Goal: Information Seeking & Learning: Understand process/instructions

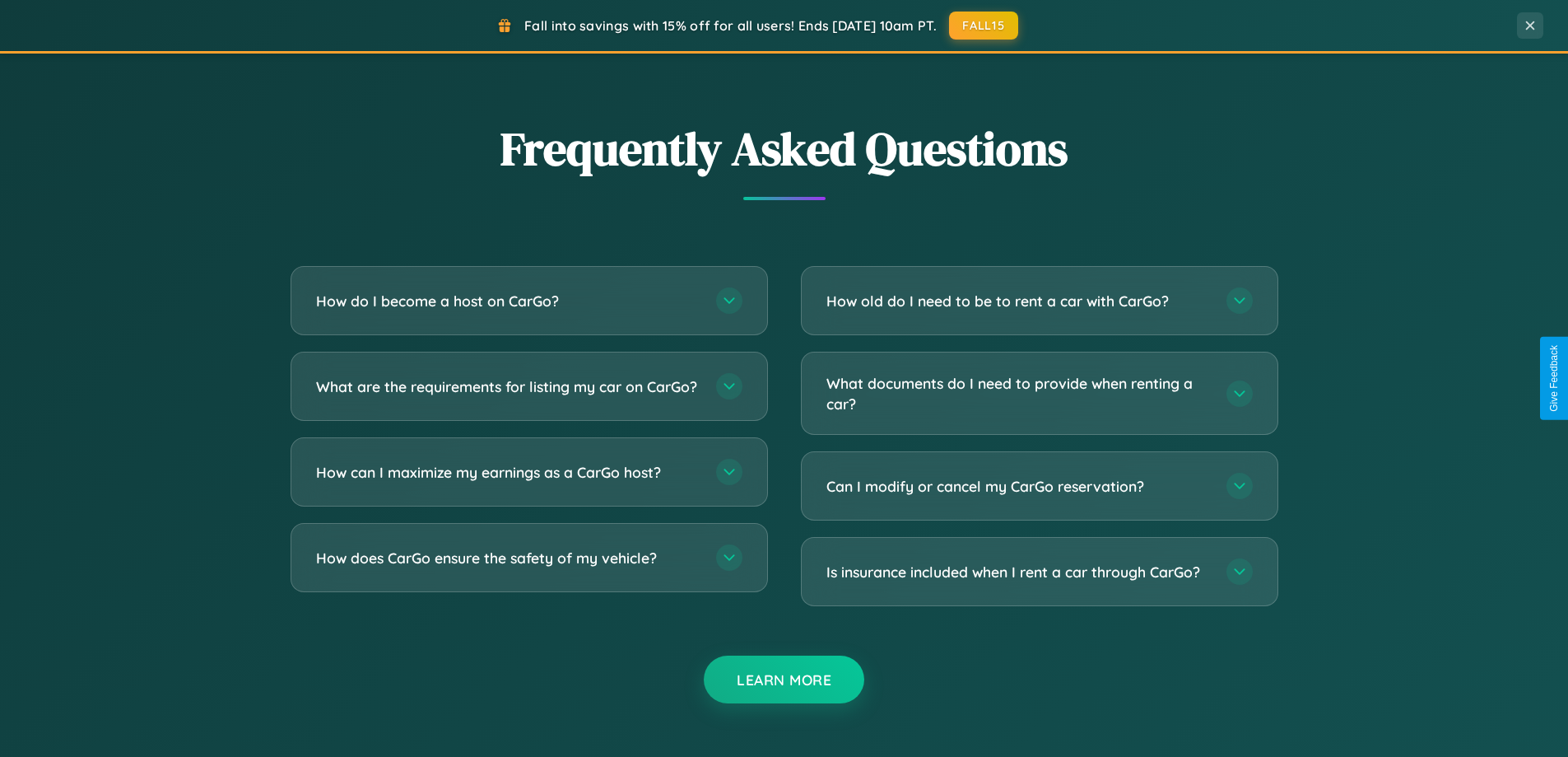
scroll to position [3169, 0]
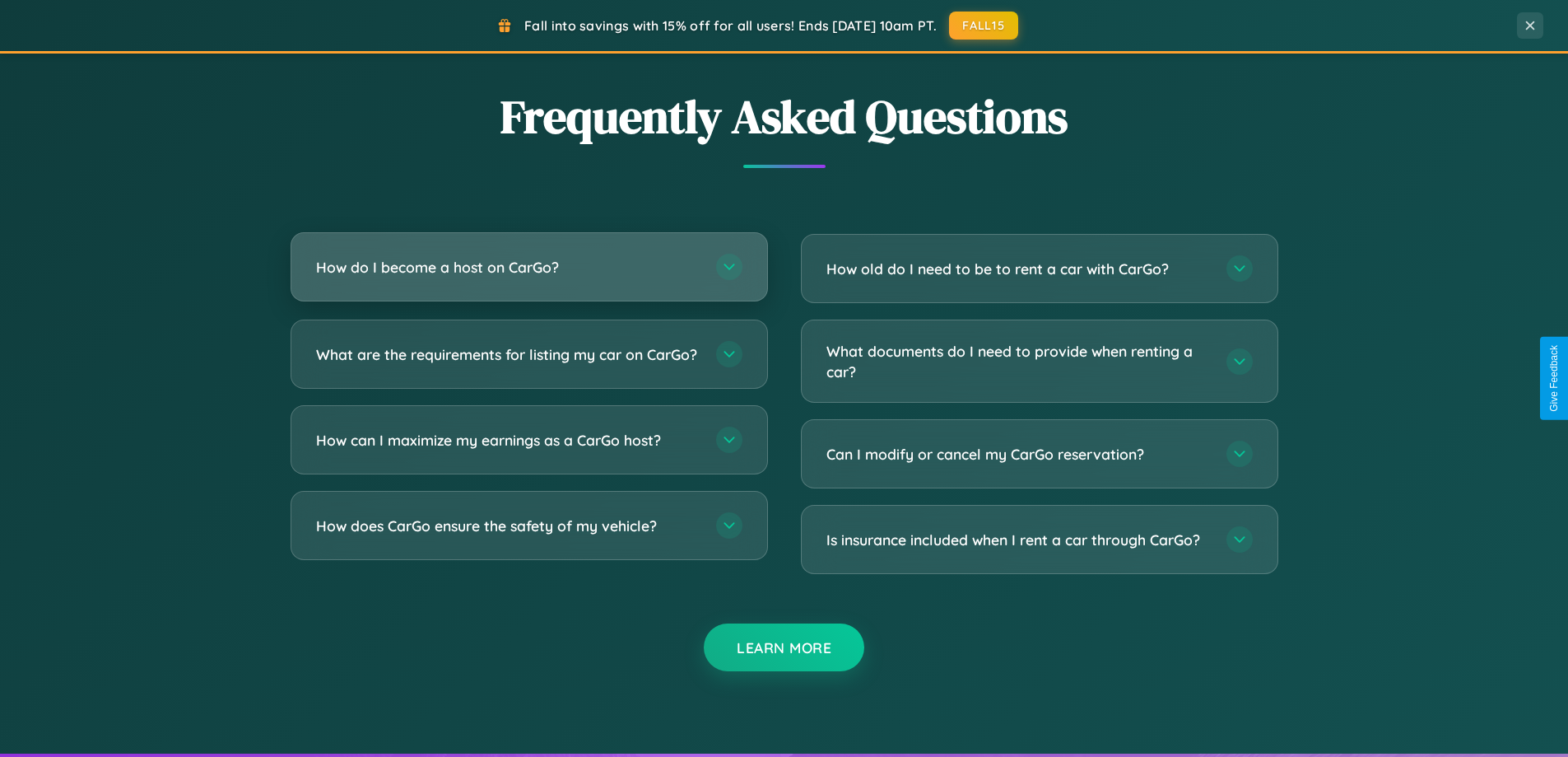
click at [529, 267] on h3 "How do I become a host on CarGo?" at bounding box center [508, 266] width 384 height 20
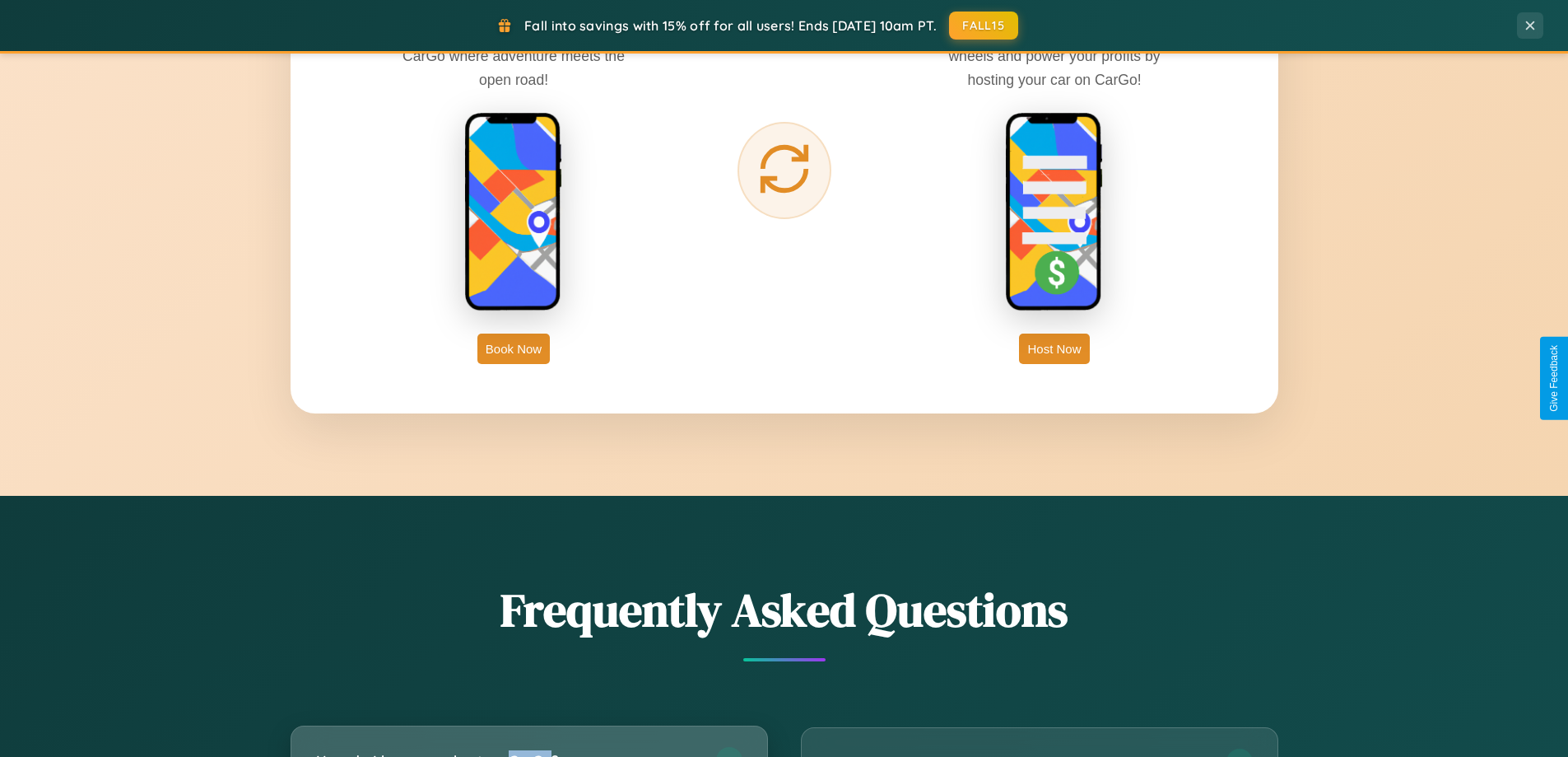
scroll to position [2646, 0]
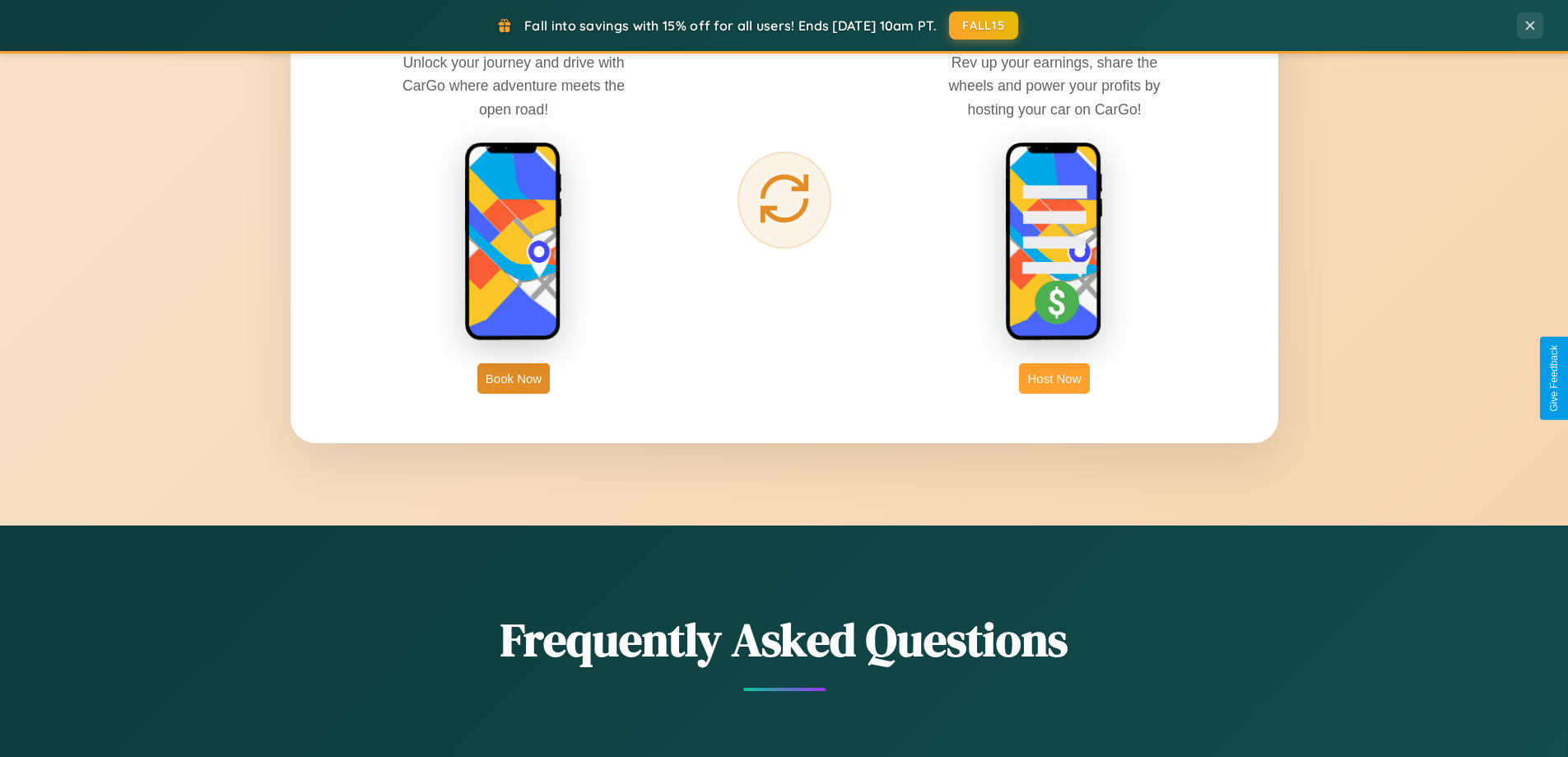
click at [1055, 378] on button "Host Now" at bounding box center [1054, 379] width 70 height 31
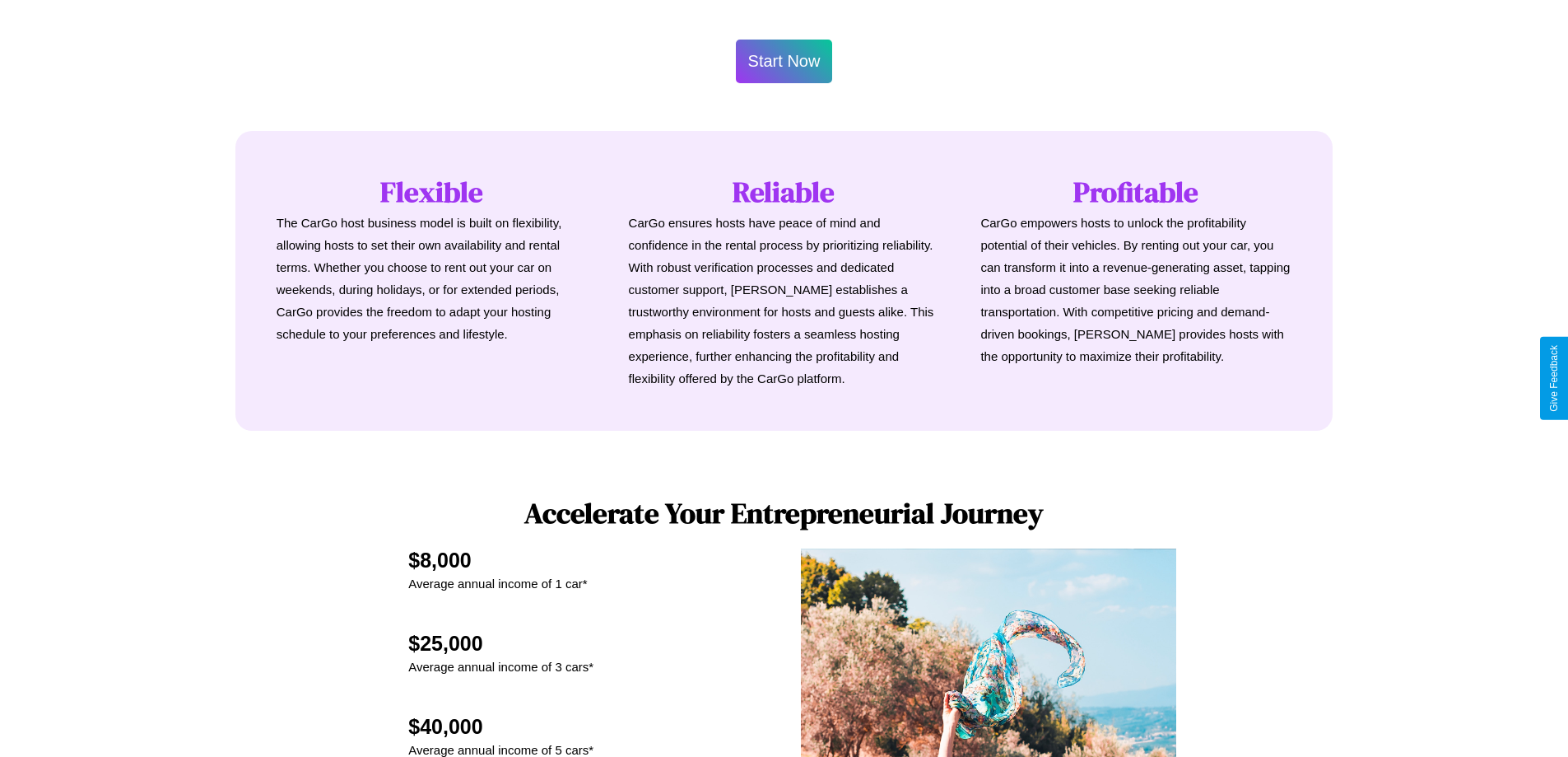
scroll to position [2226, 0]
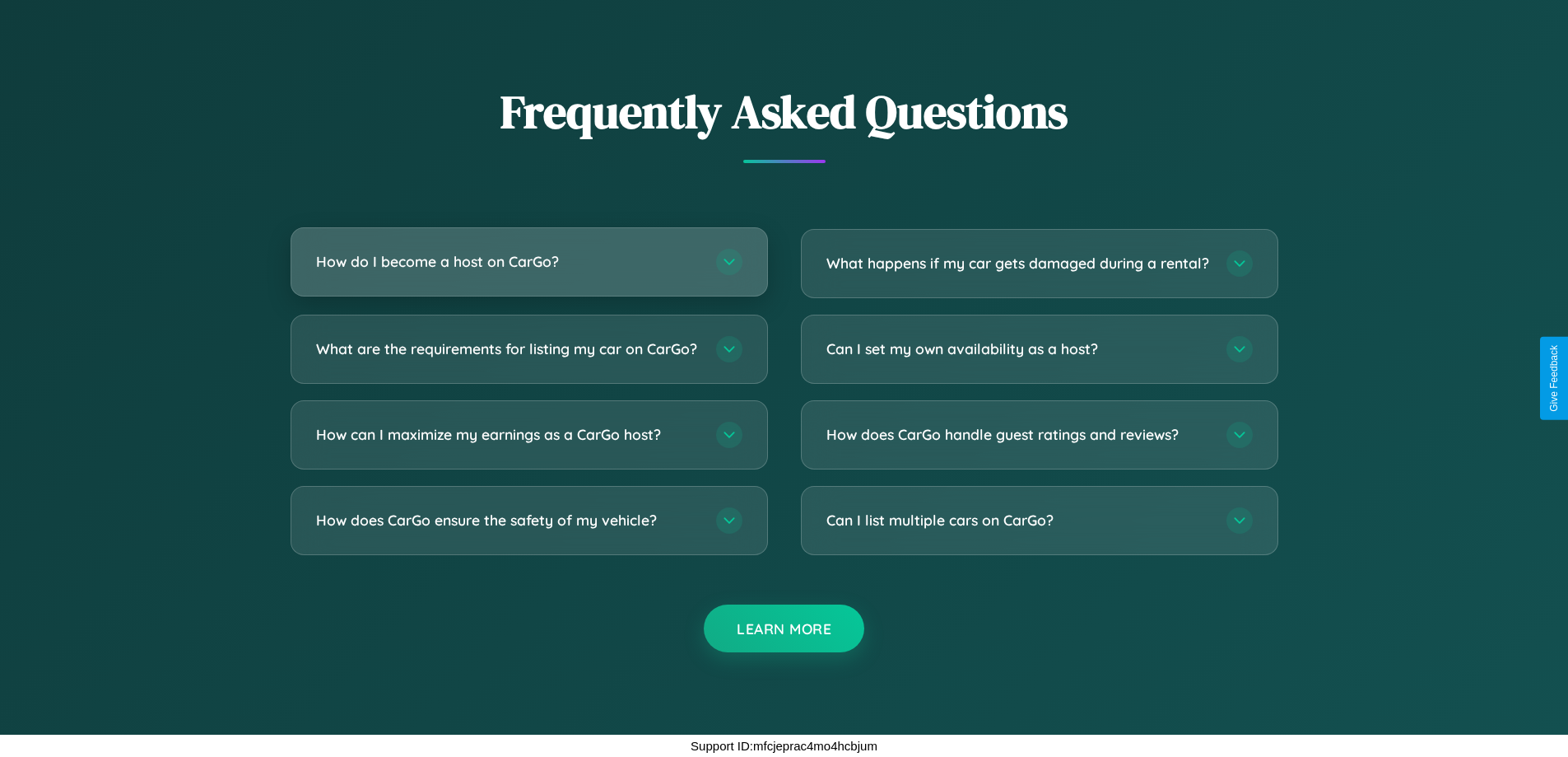
click at [529, 251] on h3 "How do I become a host on CarGo?" at bounding box center [508, 261] width 384 height 20
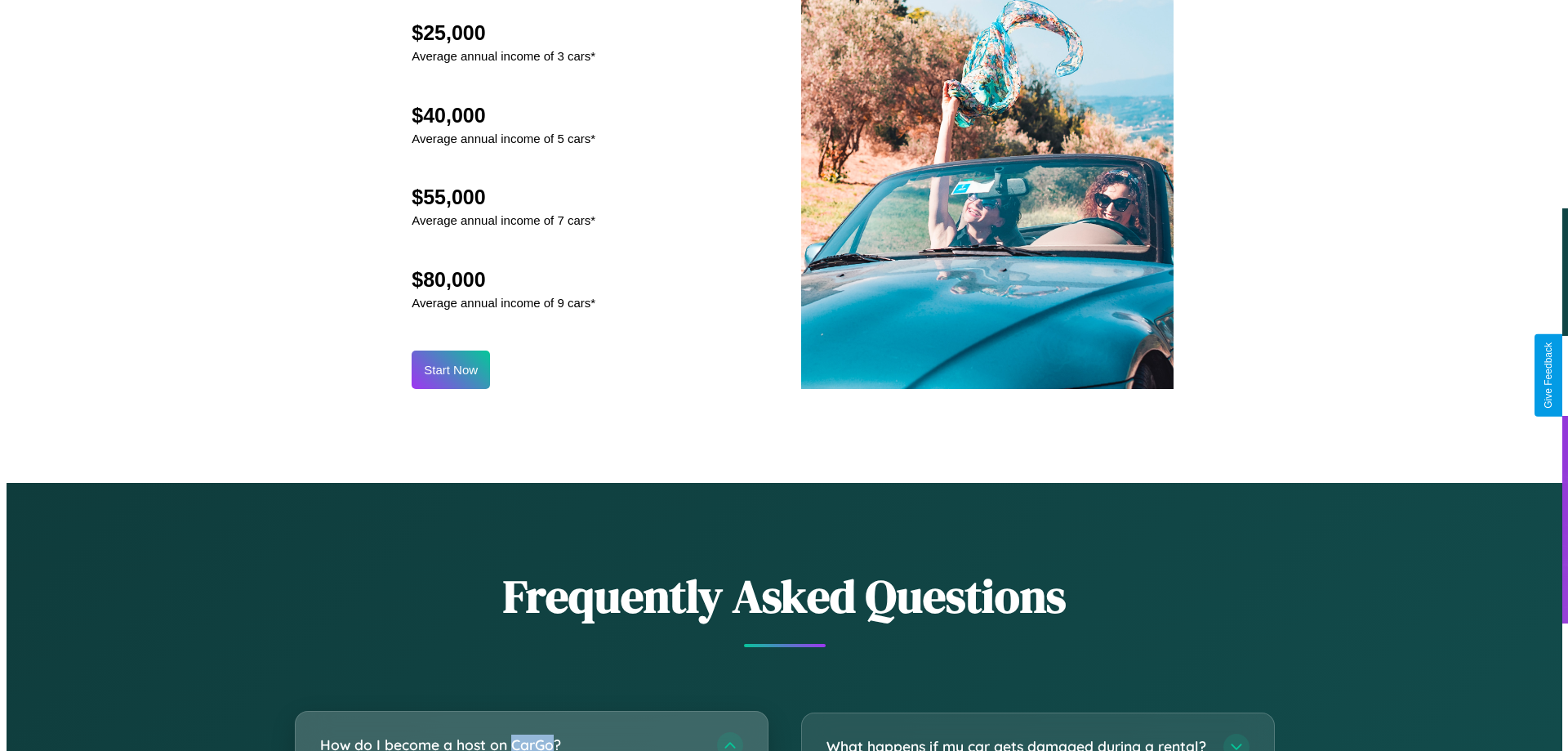
scroll to position [1703, 0]
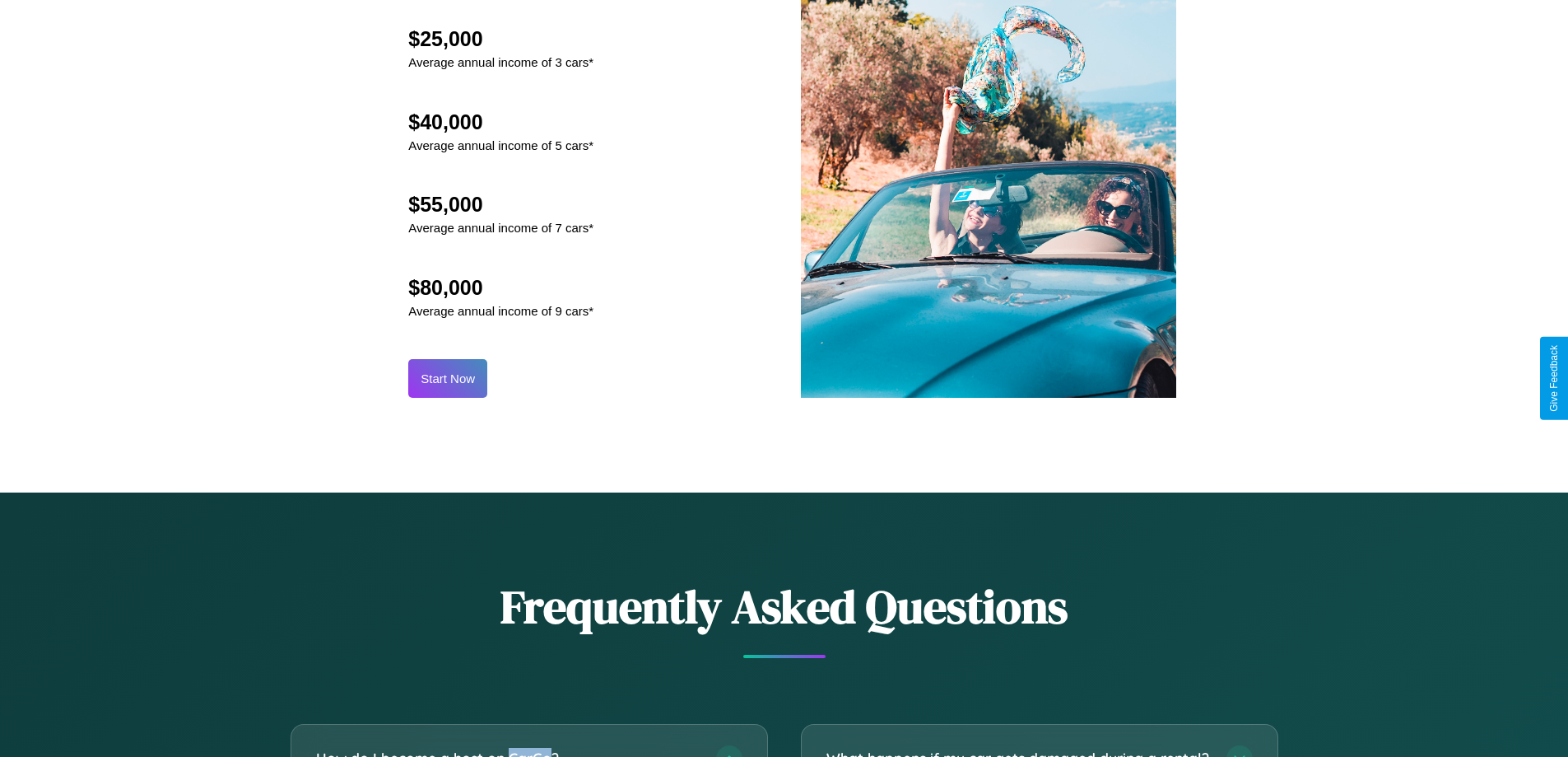
click at [448, 378] on button "Start Now" at bounding box center [448, 378] width 79 height 38
